Goal: Task Accomplishment & Management: Manage account settings

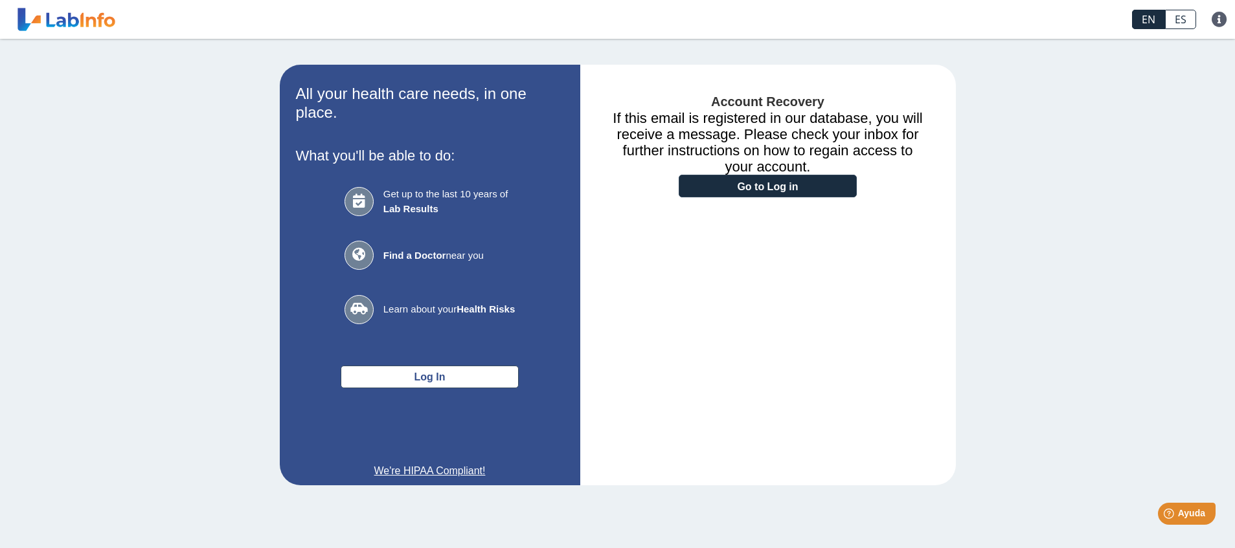
click at [1194, 26] on link "ES" at bounding box center [1180, 19] width 31 height 19
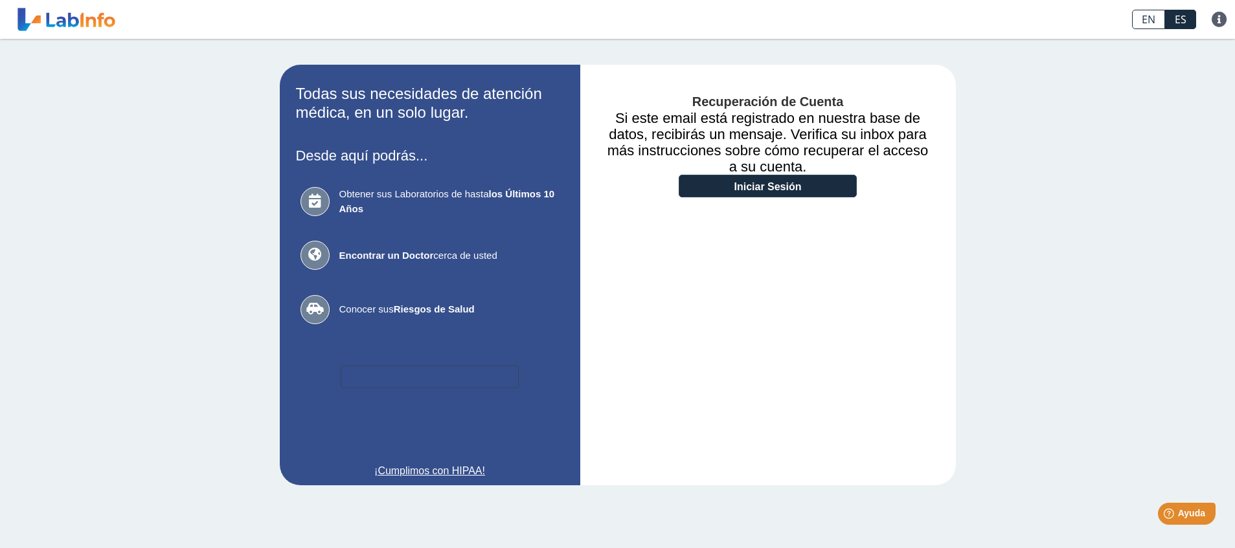
click at [442, 381] on button "Iniciar Sesión" at bounding box center [430, 377] width 178 height 23
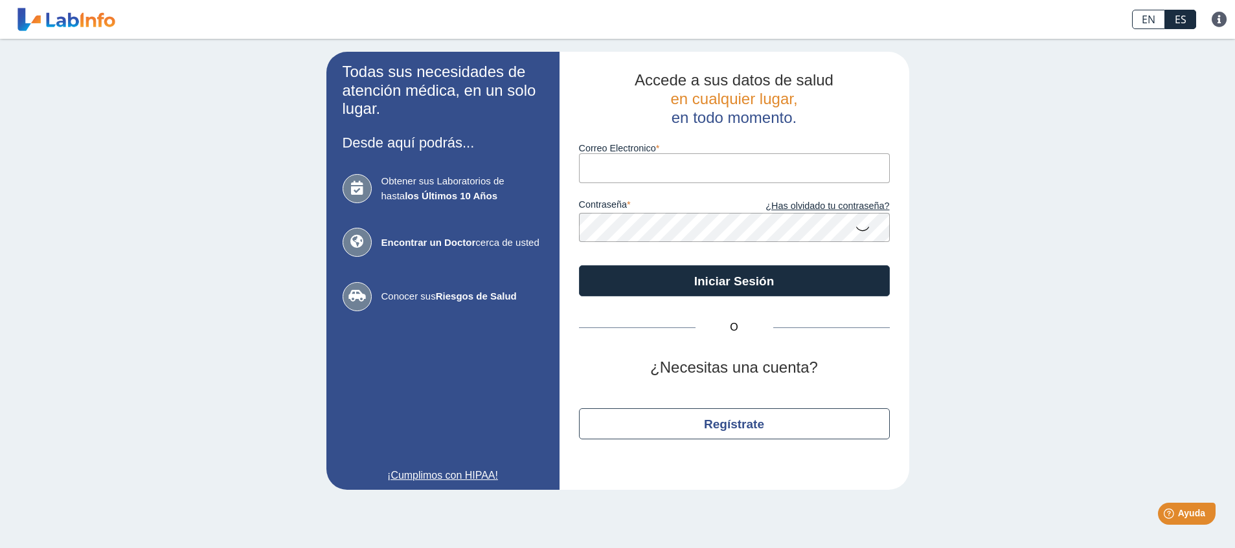
paste input "[EMAIL_ADDRESS][DOMAIN_NAME]"
type input "[EMAIL_ADDRESS][DOMAIN_NAME]"
click at [579, 266] on button "Iniciar Sesión" at bounding box center [734, 281] width 311 height 31
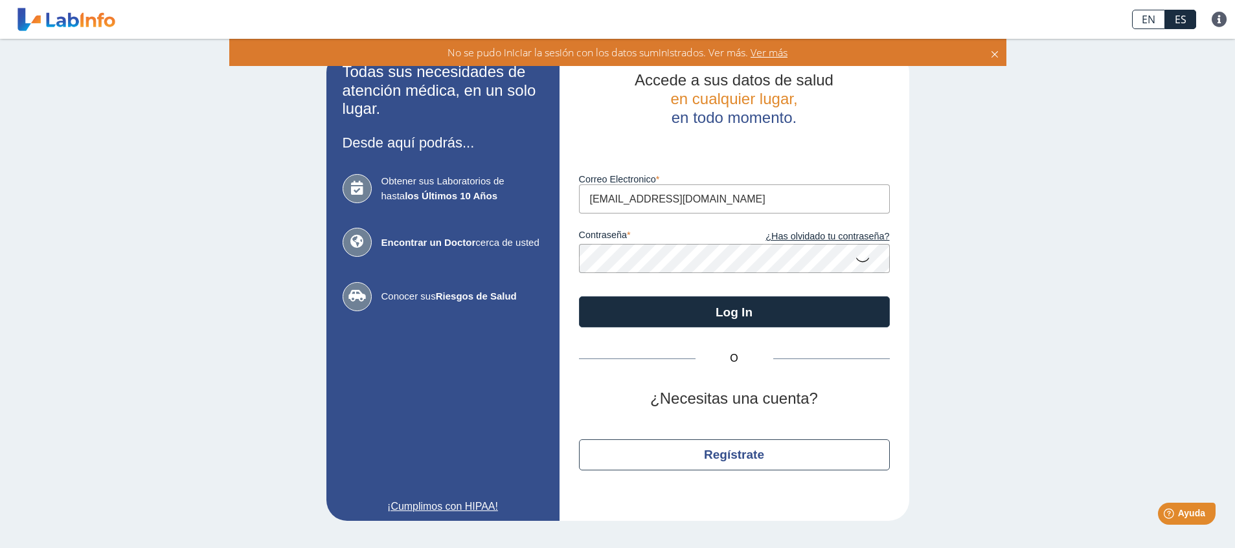
click at [859, 261] on icon at bounding box center [863, 259] width 16 height 25
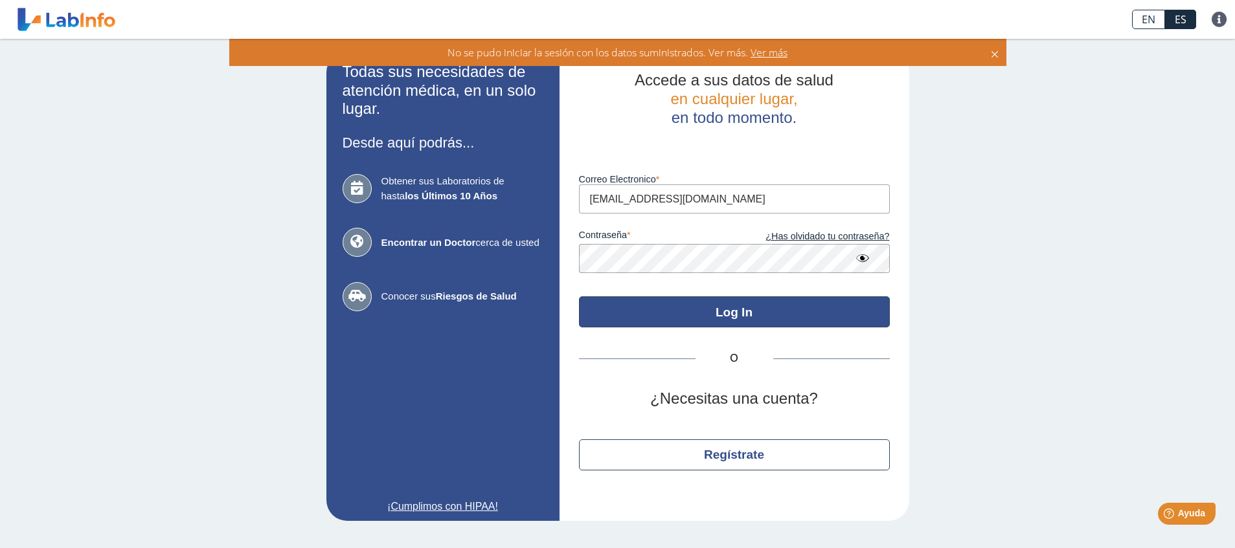
click at [744, 318] on button "Log In" at bounding box center [734, 312] width 311 height 31
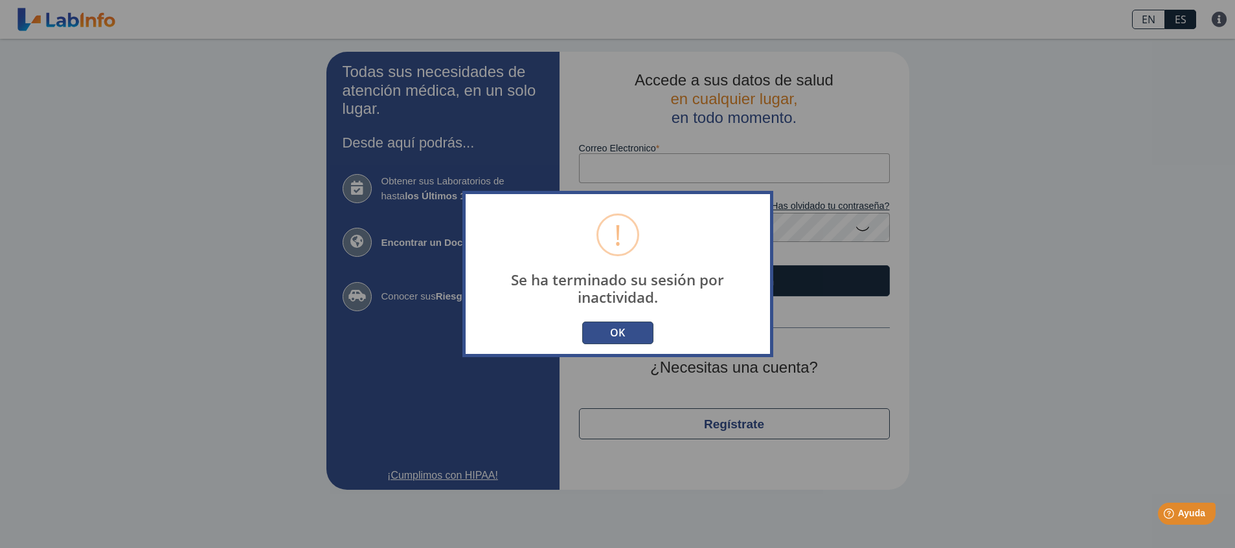
click at [611, 334] on button "OK" at bounding box center [617, 333] width 71 height 23
